Goal: Task Accomplishment & Management: Manage account settings

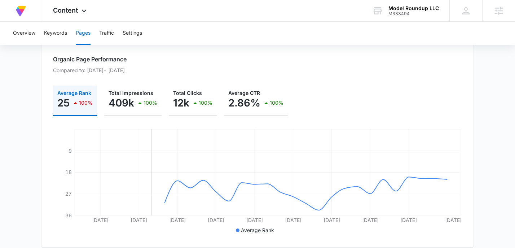
scroll to position [96, 0]
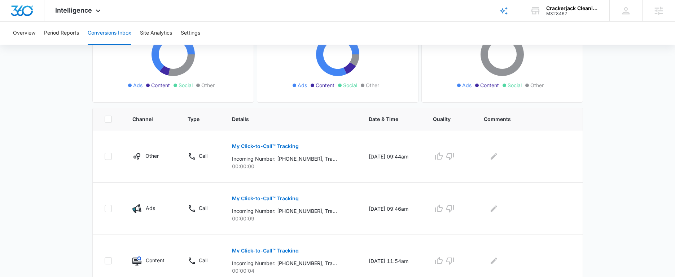
scroll to position [97, 0]
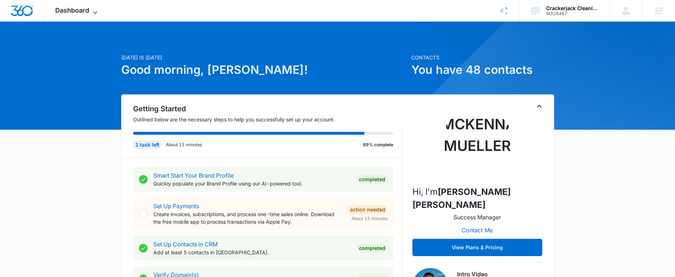
click at [81, 11] on span "Dashboard" at bounding box center [72, 10] width 34 height 8
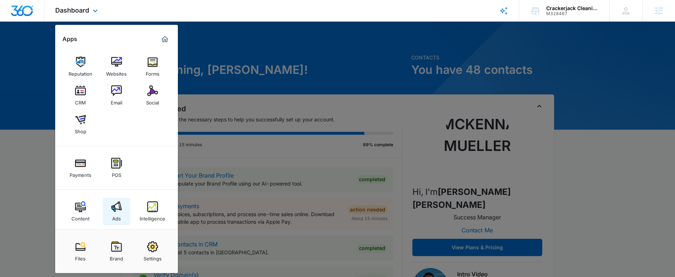
click at [123, 202] on link "Ads" at bounding box center [116, 211] width 27 height 27
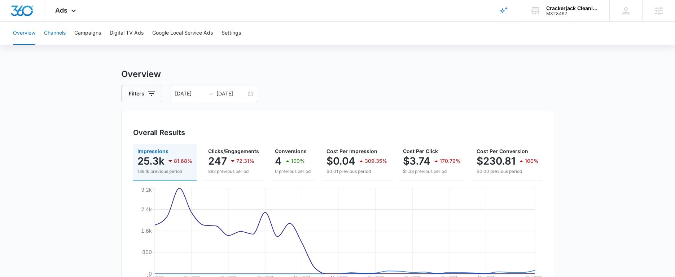
click at [61, 32] on button "Channels" at bounding box center [55, 33] width 22 height 23
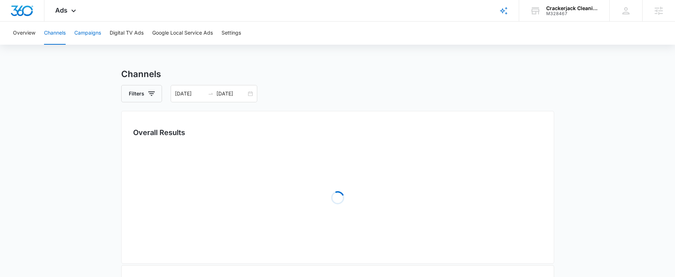
click at [88, 31] on button "Campaigns" at bounding box center [87, 33] width 27 height 23
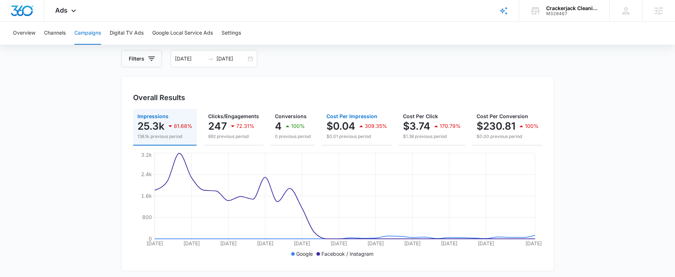
scroll to position [36, 0]
click at [251, 56] on div "[DATE] [DATE]" at bounding box center [214, 57] width 87 height 17
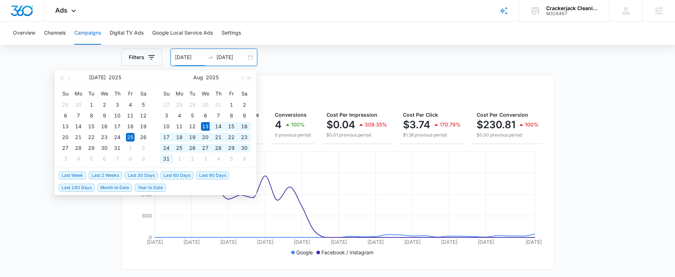
click at [147, 175] on span "Last 30 Days" at bounding box center [141, 176] width 33 height 8
type input "[DATE]"
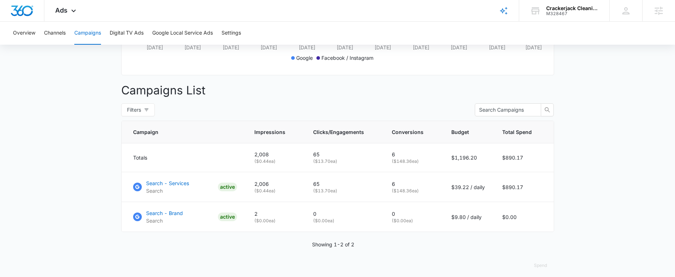
scroll to position [242, 0]
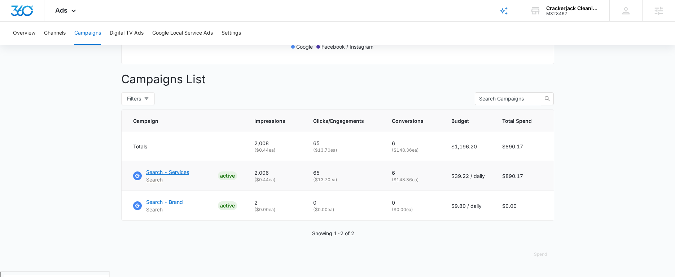
click at [175, 176] on p "Search - Services" at bounding box center [167, 173] width 43 height 8
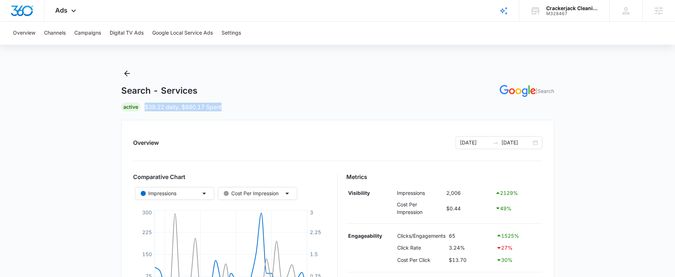
drag, startPoint x: 144, startPoint y: 105, endPoint x: 242, endPoint y: 110, distance: 98.3
click at [242, 110] on div "Active $39.22 daily , $890.17 Spent" at bounding box center [337, 107] width 433 height 9
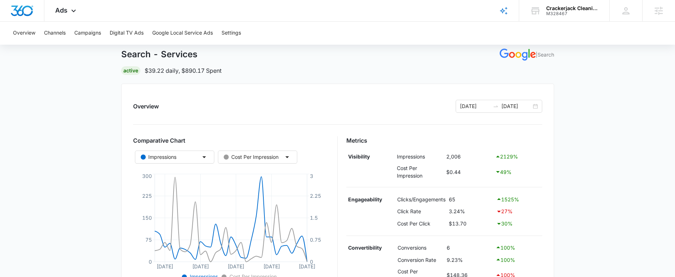
scroll to position [127, 0]
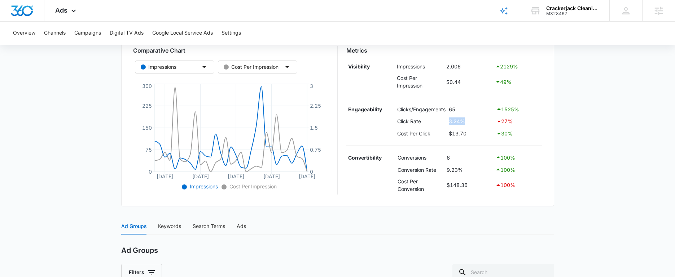
drag, startPoint x: 447, startPoint y: 122, endPoint x: 481, endPoint y: 122, distance: 34.3
click at [481, 122] on tr "Click Rate 3.24% 27 %" at bounding box center [444, 121] width 196 height 12
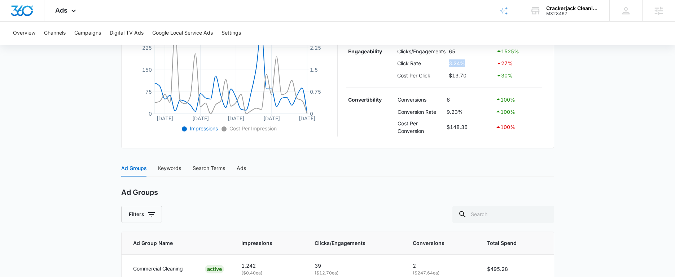
scroll to position [255, 0]
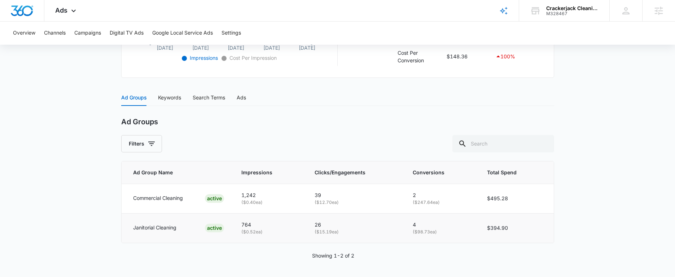
click at [157, 229] on p "Janitorial Cleaning" at bounding box center [154, 228] width 43 height 8
click at [181, 100] on div "Keywords" at bounding box center [169, 98] width 23 height 8
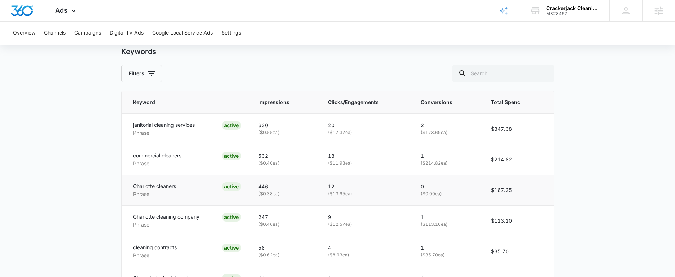
scroll to position [327, 0]
drag, startPoint x: 330, startPoint y: 191, endPoint x: 364, endPoint y: 195, distance: 33.8
click at [364, 195] on p "( $13.95 ea)" at bounding box center [366, 192] width 76 height 7
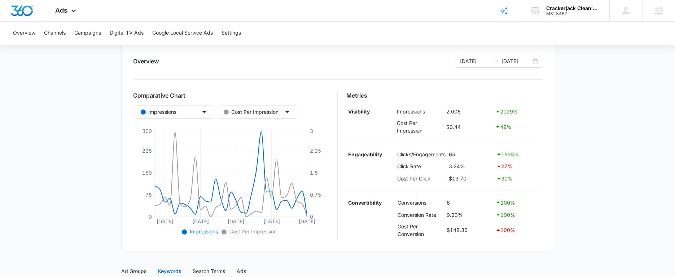
scroll to position [0, 0]
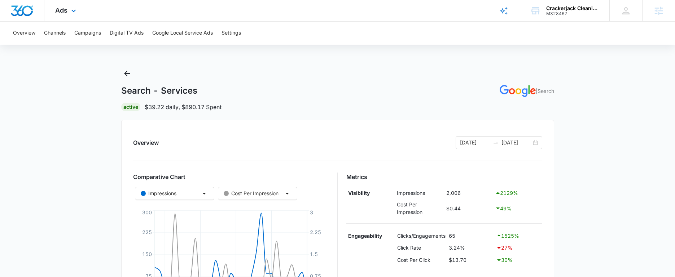
click at [65, 16] on div "Ads Apps Reputation Websites Forms CRM Email Social Shop Payments POS Content A…" at bounding box center [66, 10] width 44 height 21
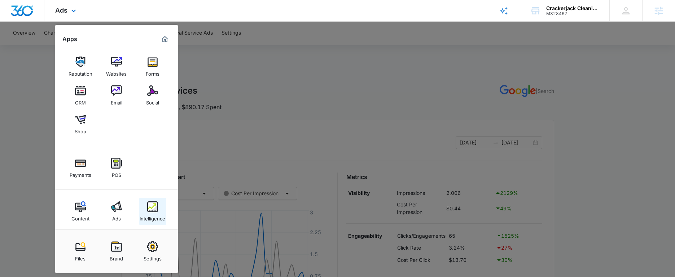
click at [152, 208] on img at bounding box center [152, 207] width 11 height 11
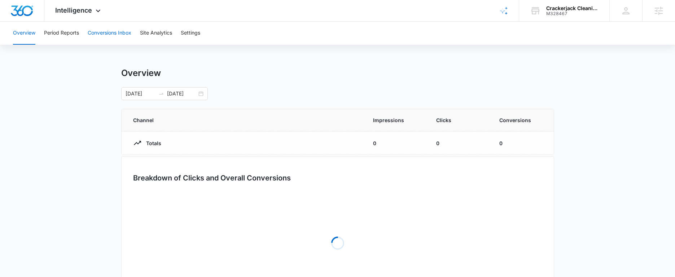
click at [100, 34] on button "Conversions Inbox" at bounding box center [110, 33] width 44 height 23
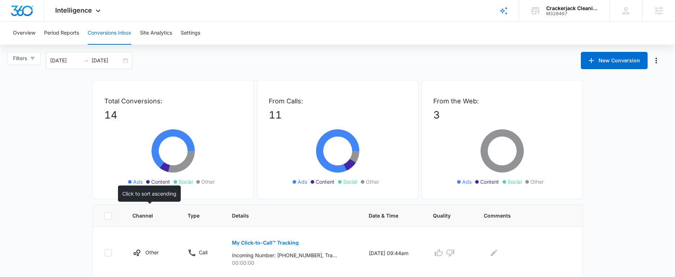
click at [142, 214] on span "Channel" at bounding box center [145, 216] width 27 height 8
